Goal: Find specific page/section: Find specific page/section

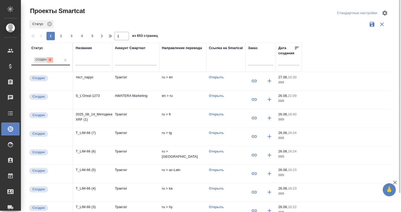
click at [50, 61] on icon at bounding box center [50, 60] width 4 height 4
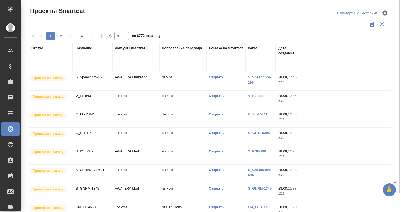
click at [189, 19] on div at bounding box center [212, 13] width 122 height 13
click at [87, 61] on input "text" at bounding box center [93, 62] width 34 height 7
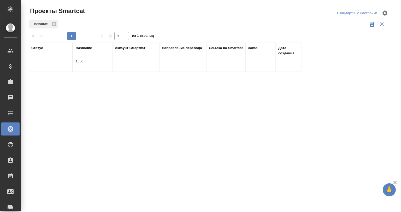
drag, startPoint x: 91, startPoint y: 62, endPoint x: 51, endPoint y: 62, distance: 39.7
click at [51, 62] on tr "Статус Название 1550 Аккаунт Смарткат Направление перевода Ссылка на Smartcat З…" at bounding box center [165, 57] width 273 height 29
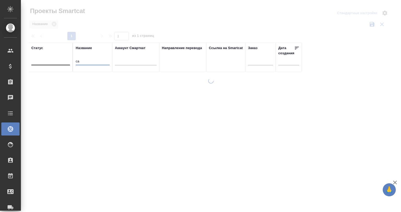
type input "с"
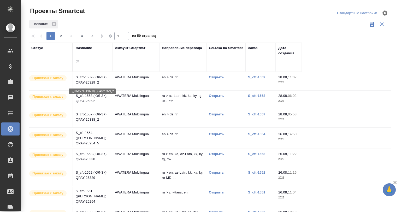
type input "cft"
click at [98, 79] on p "S_cft-1559 (ЮЛ-ЗК) QPAY-25329_2" at bounding box center [93, 80] width 34 height 10
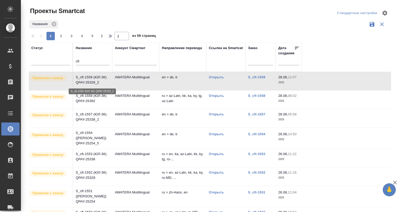
click at [98, 79] on p "S_cft-1559 (ЮЛ-ЗК) QPAY-25329_2" at bounding box center [93, 80] width 34 height 10
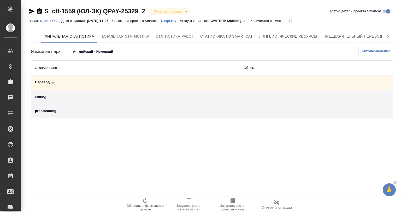
click at [51, 18] on div "Заказ: S_cft-1559 Дата создания: [DATE] 11:07 Ссылка на проект в Smartcat: Откр…" at bounding box center [163, 20] width 268 height 6
click at [50, 20] on p "S_cft-1559" at bounding box center [50, 21] width 21 height 4
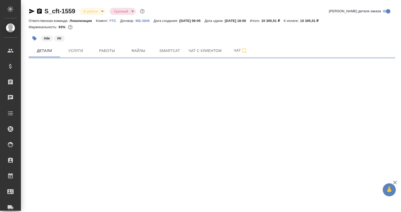
select select "RU"
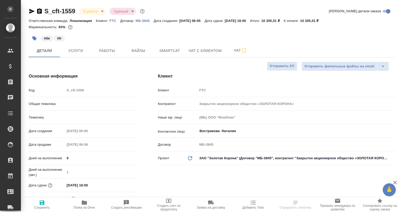
type textarea "x"
type input "Третьякова Ольга"
type input "Локализация"
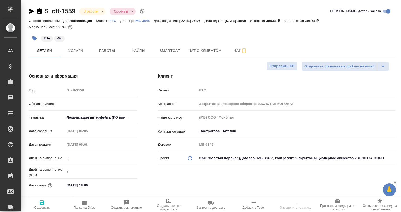
type input "Сеитов Павел"
click at [110, 20] on p "FTC" at bounding box center [115, 21] width 11 height 4
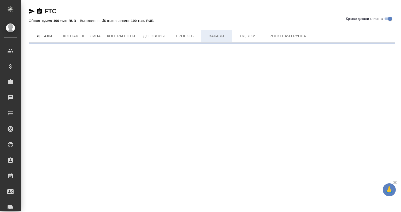
click at [210, 34] on span "Заказы" at bounding box center [216, 36] width 25 height 7
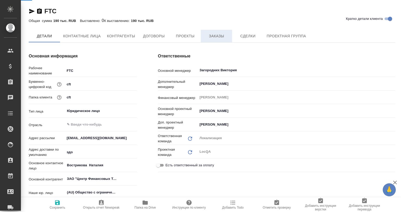
type textarea "x"
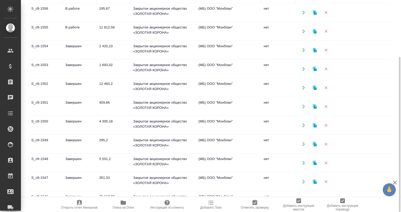
scroll to position [87, 0]
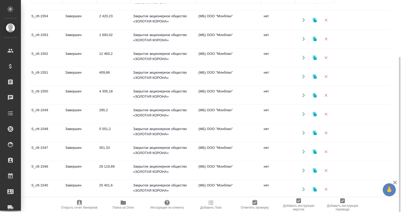
click at [49, 89] on td "S_cft-1550" at bounding box center [46, 95] width 34 height 18
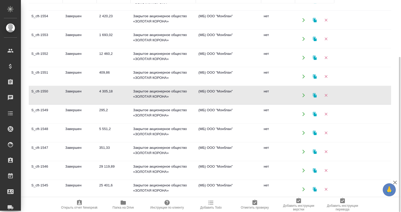
click at [49, 89] on td "S_cft-1550" at bounding box center [46, 95] width 34 height 18
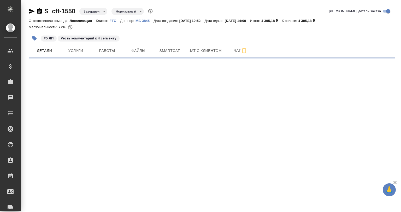
select select "RU"
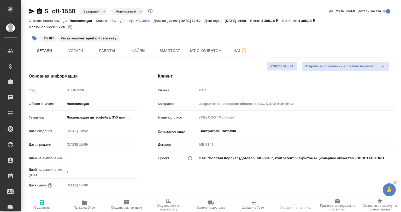
type textarea "x"
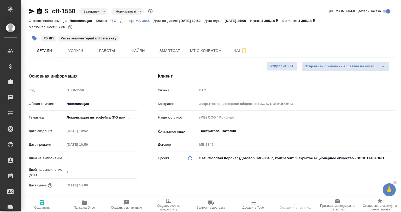
type textarea "x"
click at [107, 49] on span "Работы" at bounding box center [107, 51] width 25 height 7
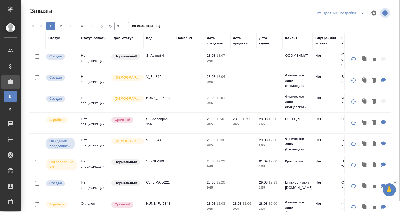
drag, startPoint x: 93, startPoint y: 0, endPoint x: 206, endPoint y: 10, distance: 113.2
click at [206, 10] on div at bounding box center [212, 13] width 122 height 13
